Goal: Navigation & Orientation: Find specific page/section

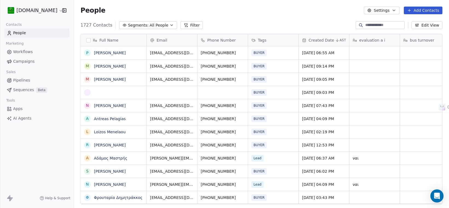
scroll to position [5, 5]
click at [110, 106] on link "[PERSON_NAME]" at bounding box center [110, 106] width 32 height 4
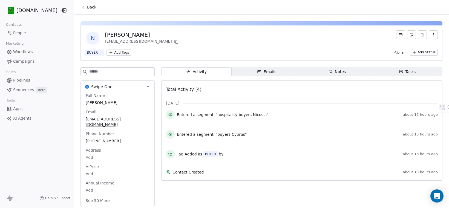
click at [27, 61] on span "Campaigns" at bounding box center [23, 62] width 21 height 6
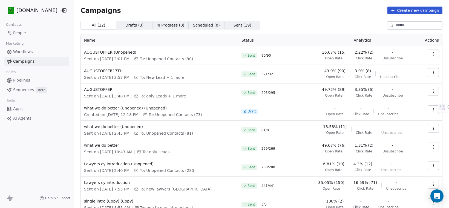
click at [20, 49] on span "Workflows" at bounding box center [23, 52] width 20 height 6
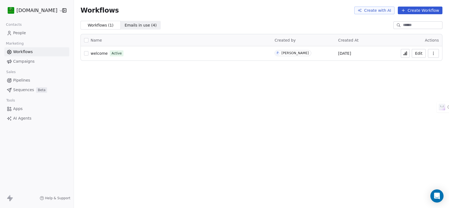
click at [404, 53] on icon at bounding box center [405, 53] width 4 height 4
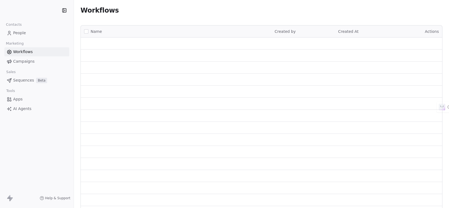
click at [16, 31] on span "People" at bounding box center [19, 33] width 13 height 6
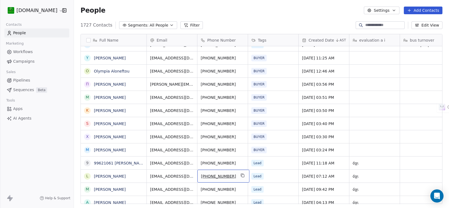
drag, startPoint x: 228, startPoint y: 177, endPoint x: 218, endPoint y: 176, distance: 9.8
click at [242, 175] on icon "grid" at bounding box center [243, 176] width 2 height 2
